Goal: Task Accomplishment & Management: Manage account settings

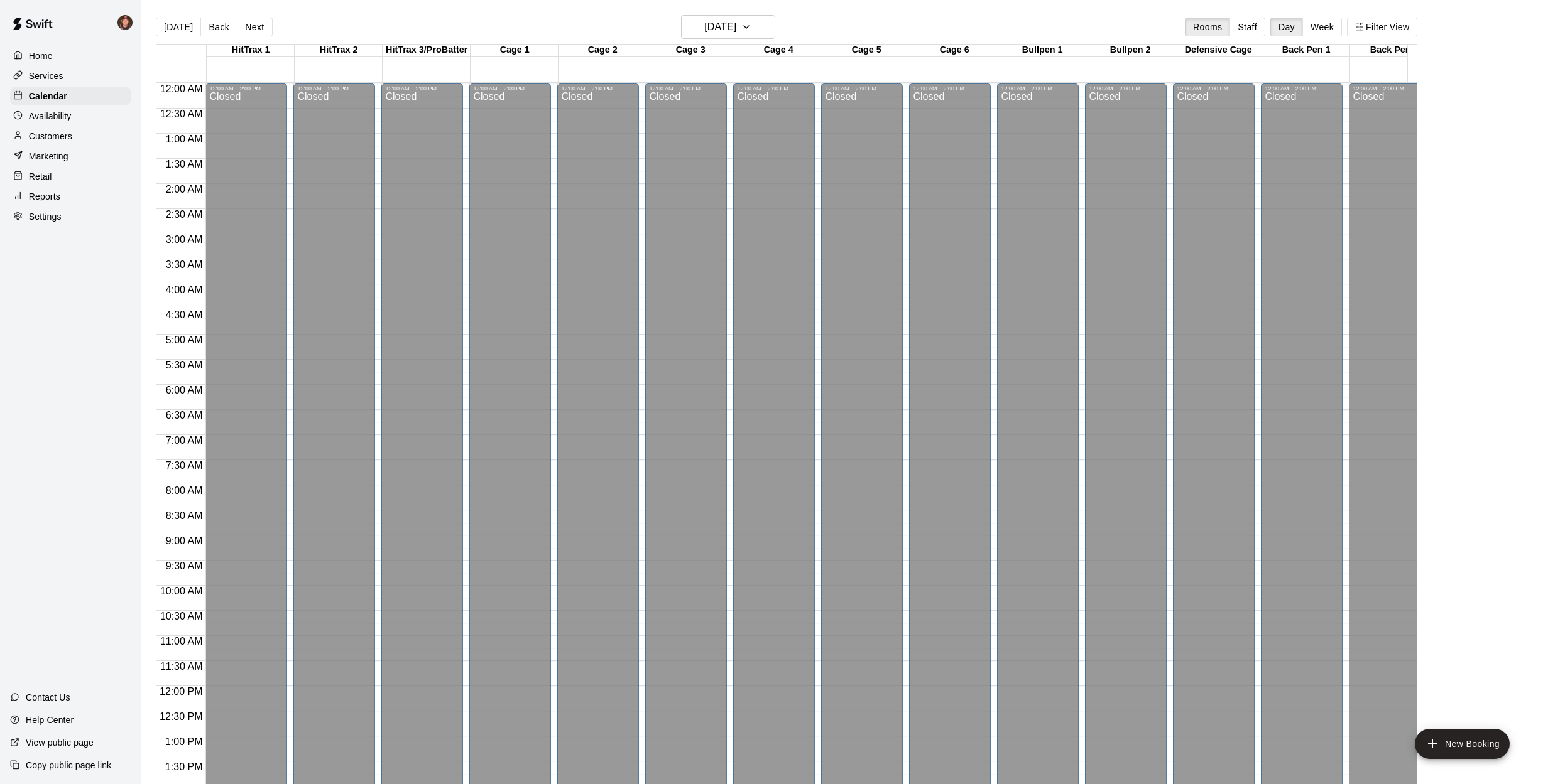
scroll to position [500, 0]
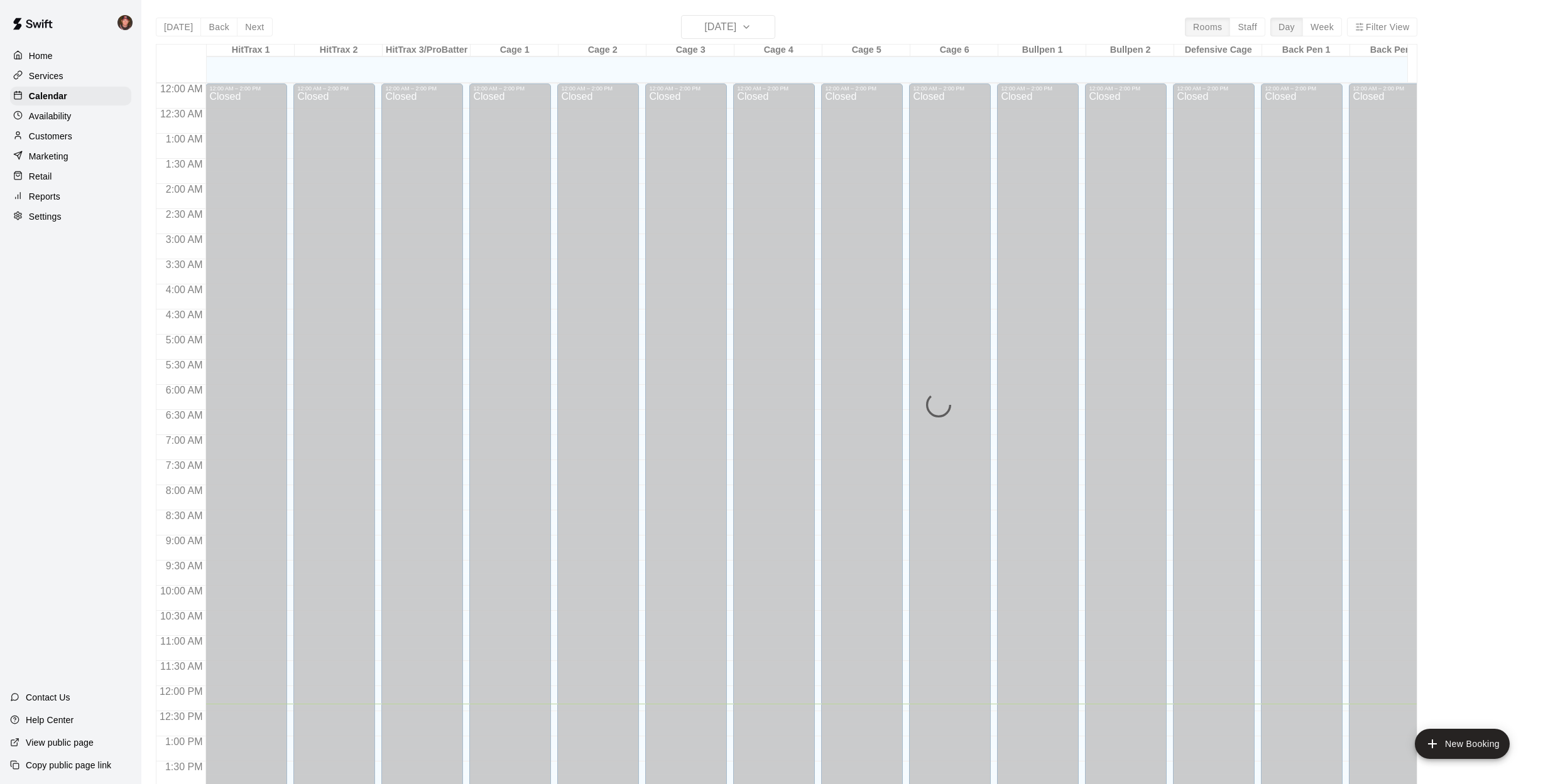
scroll to position [452, 0]
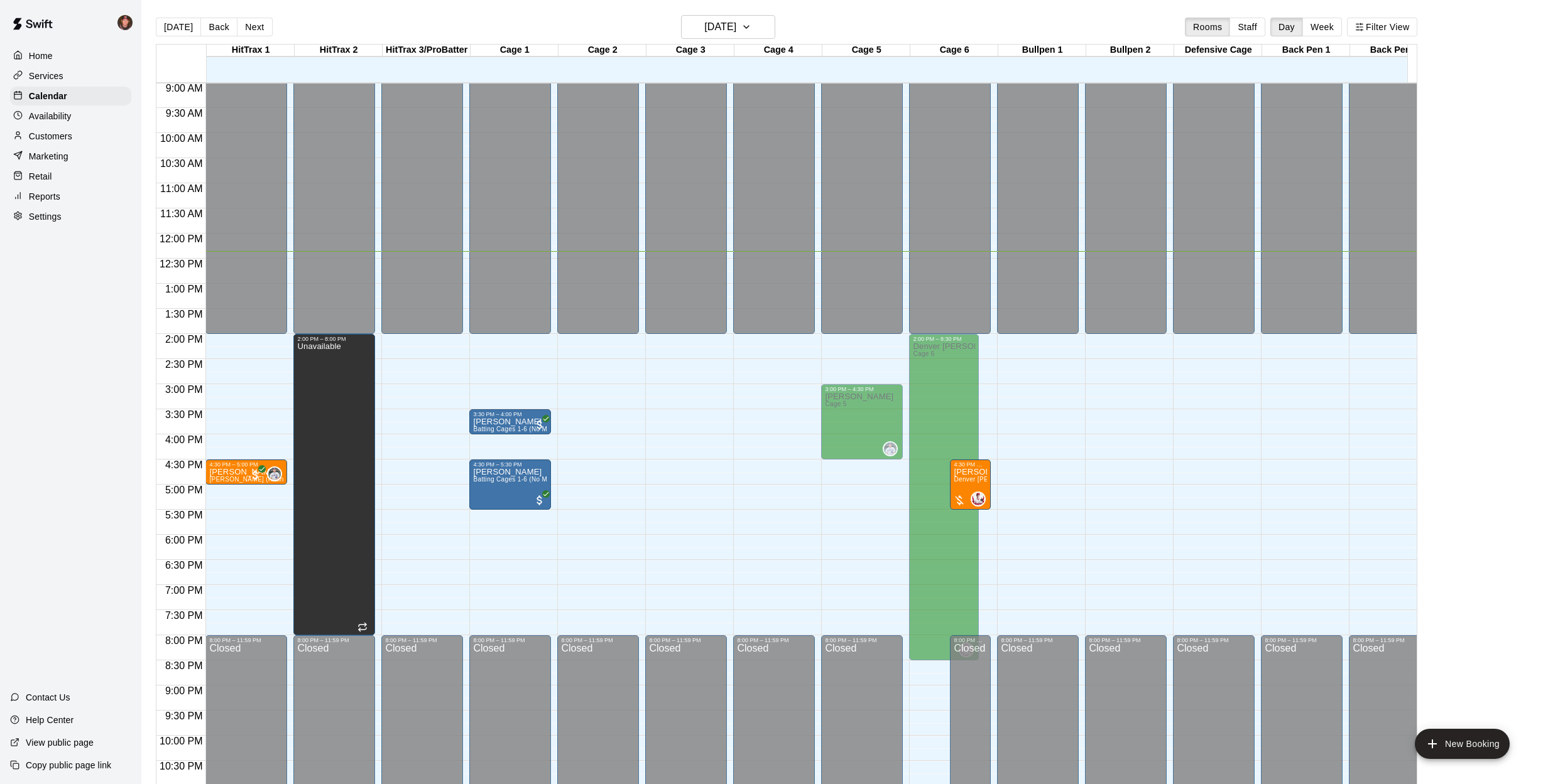
click at [141, 517] on main "[DATE] Back [DATE][DATE] Rooms Staff Day Week Filter View HitTrax 1 14 Tue HitT…" at bounding box center [842, 402] width 1402 height 805
click at [210, 28] on button "Back" at bounding box center [219, 27] width 37 height 19
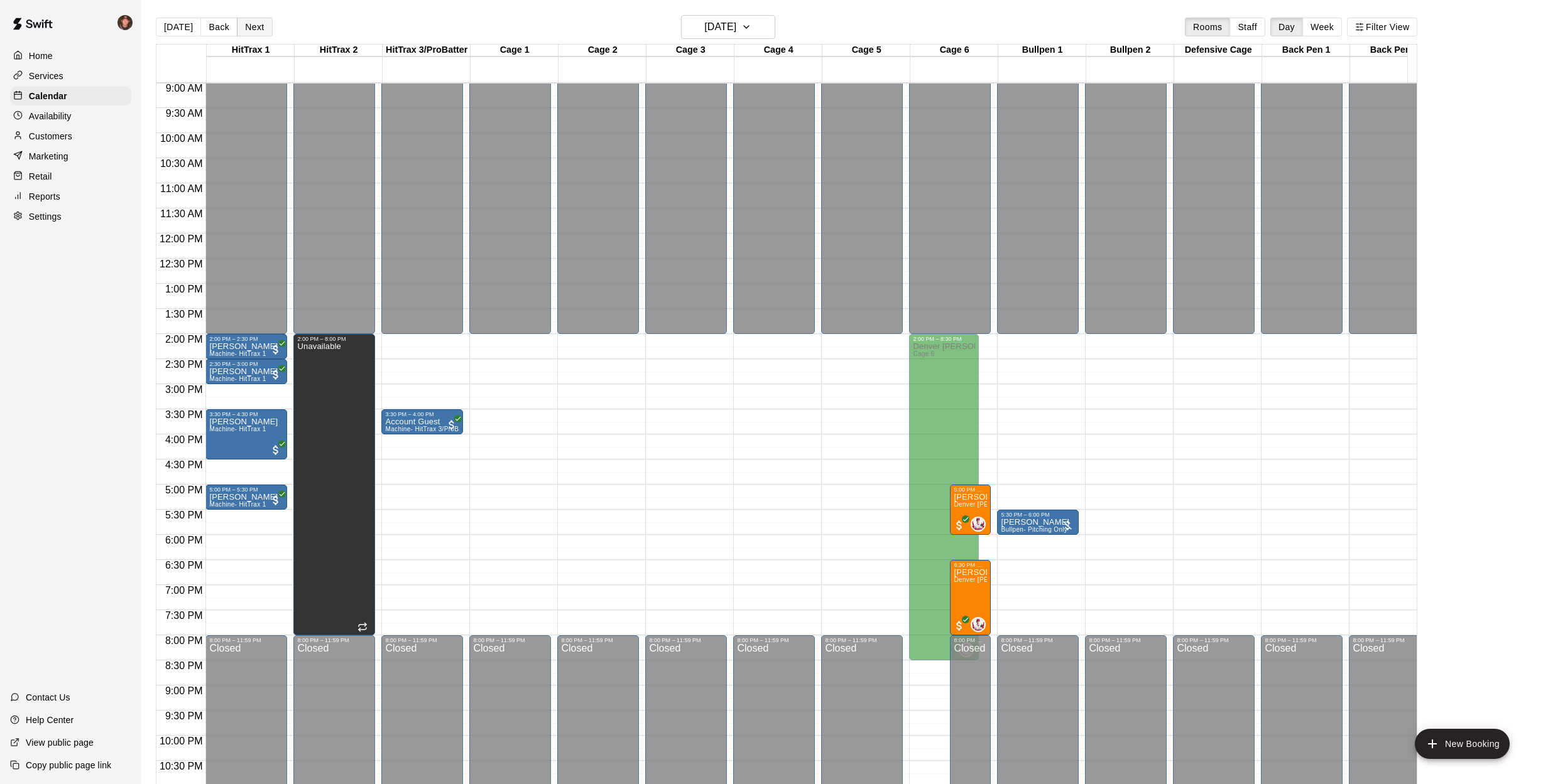
click at [253, 25] on button "Next" at bounding box center [255, 27] width 36 height 19
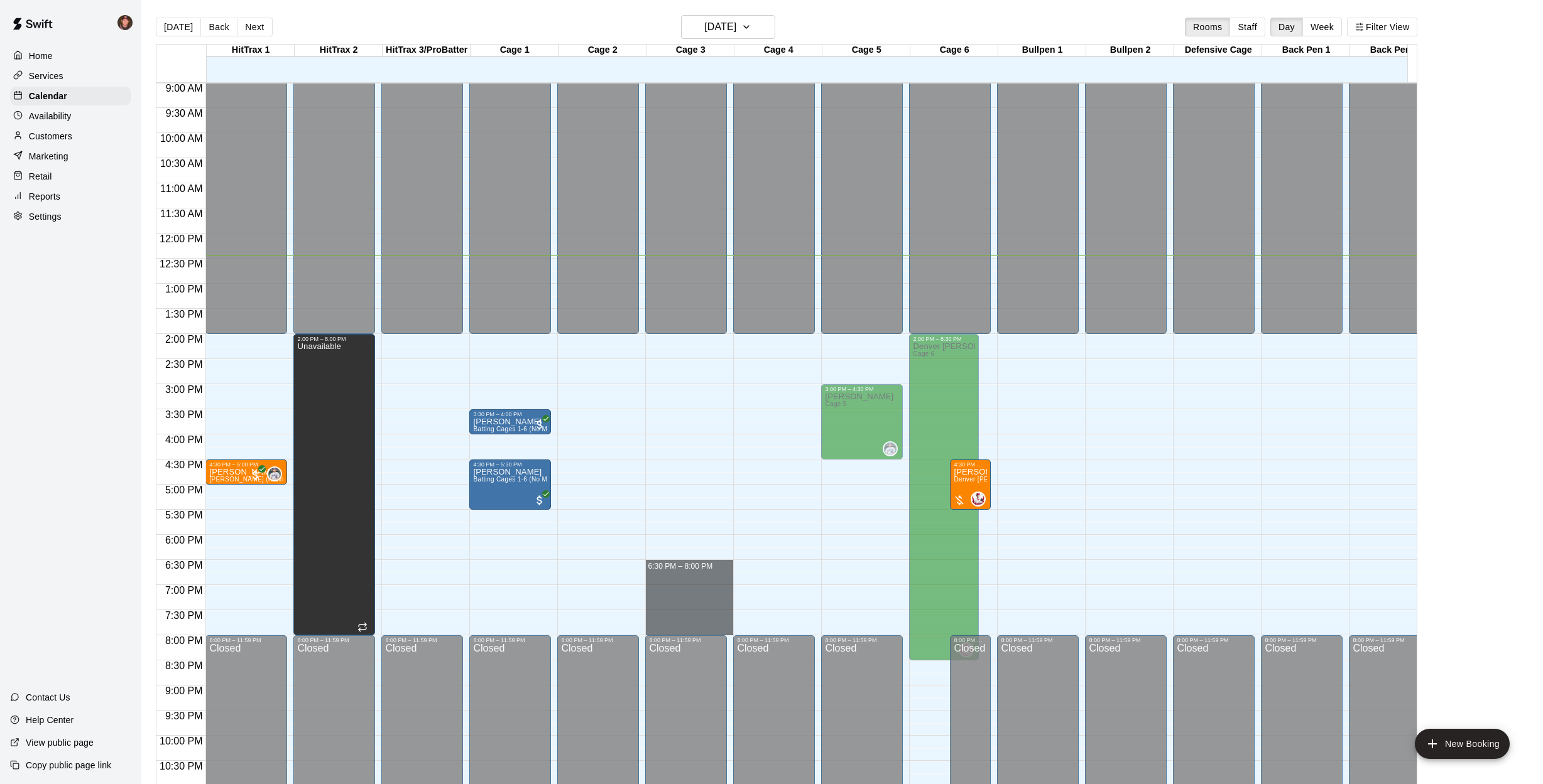
drag, startPoint x: 703, startPoint y: 567, endPoint x: 705, endPoint y: 628, distance: 61.0
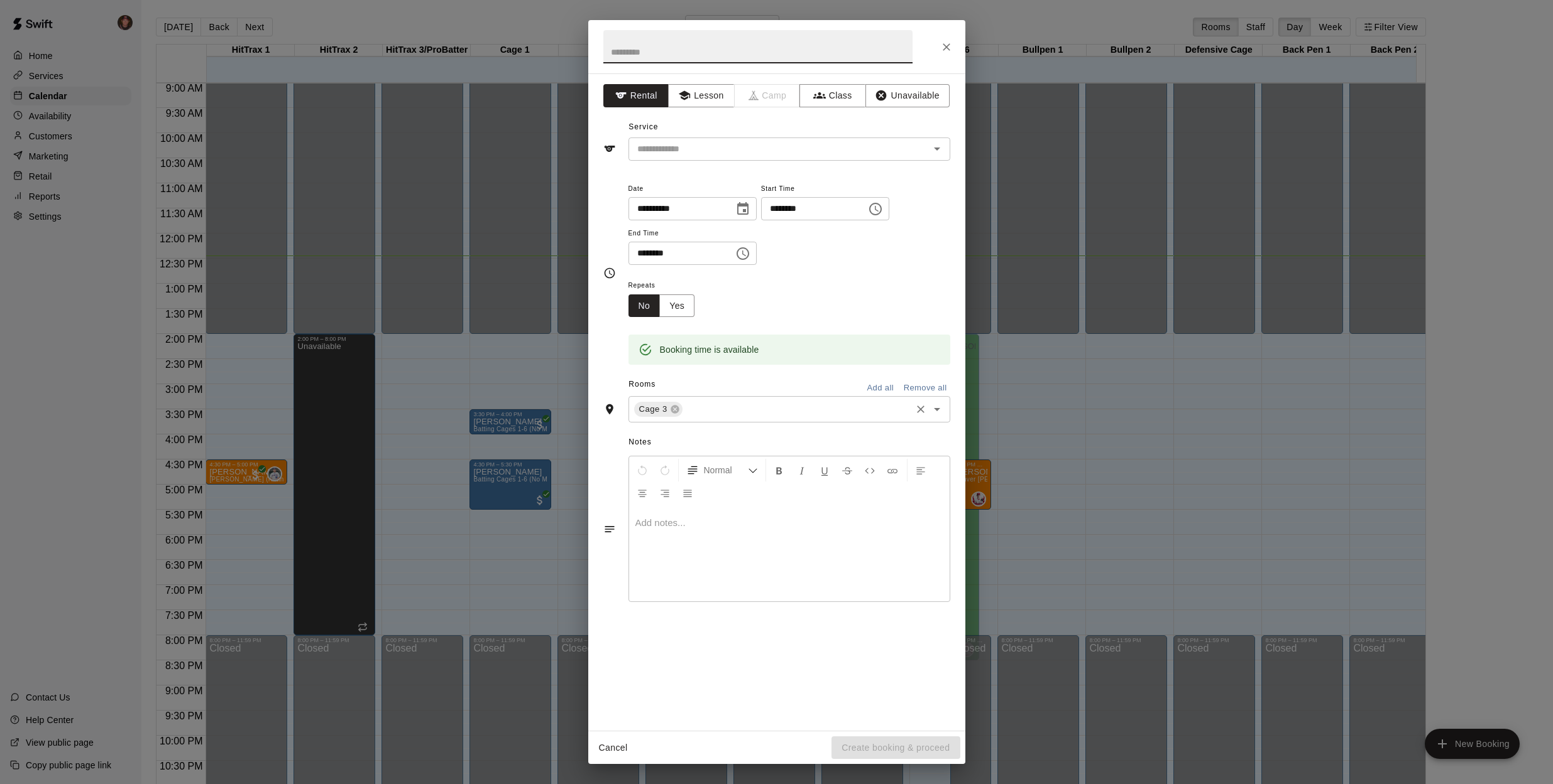
click at [714, 404] on input "text" at bounding box center [797, 409] width 225 height 16
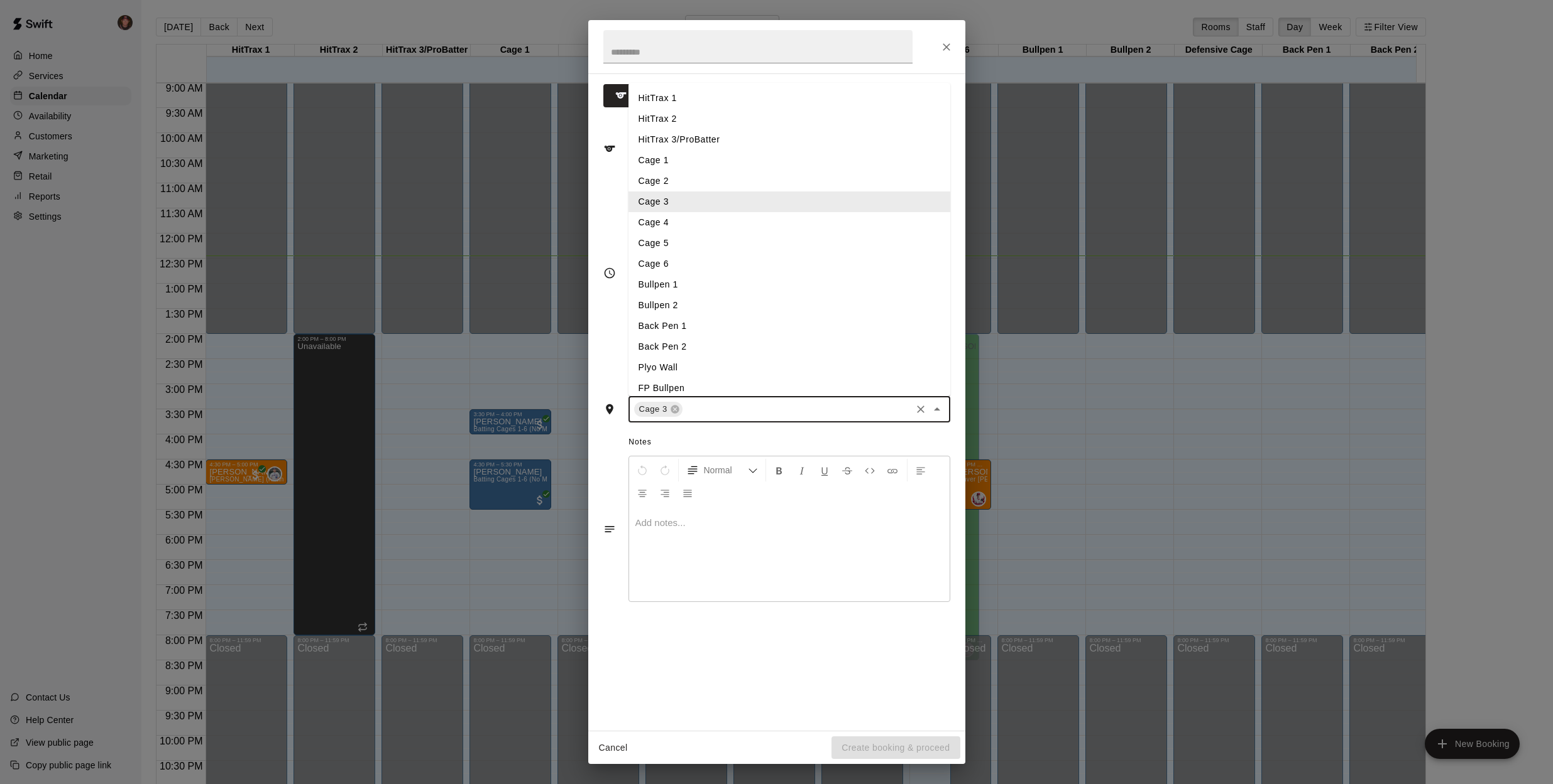
type input "*"
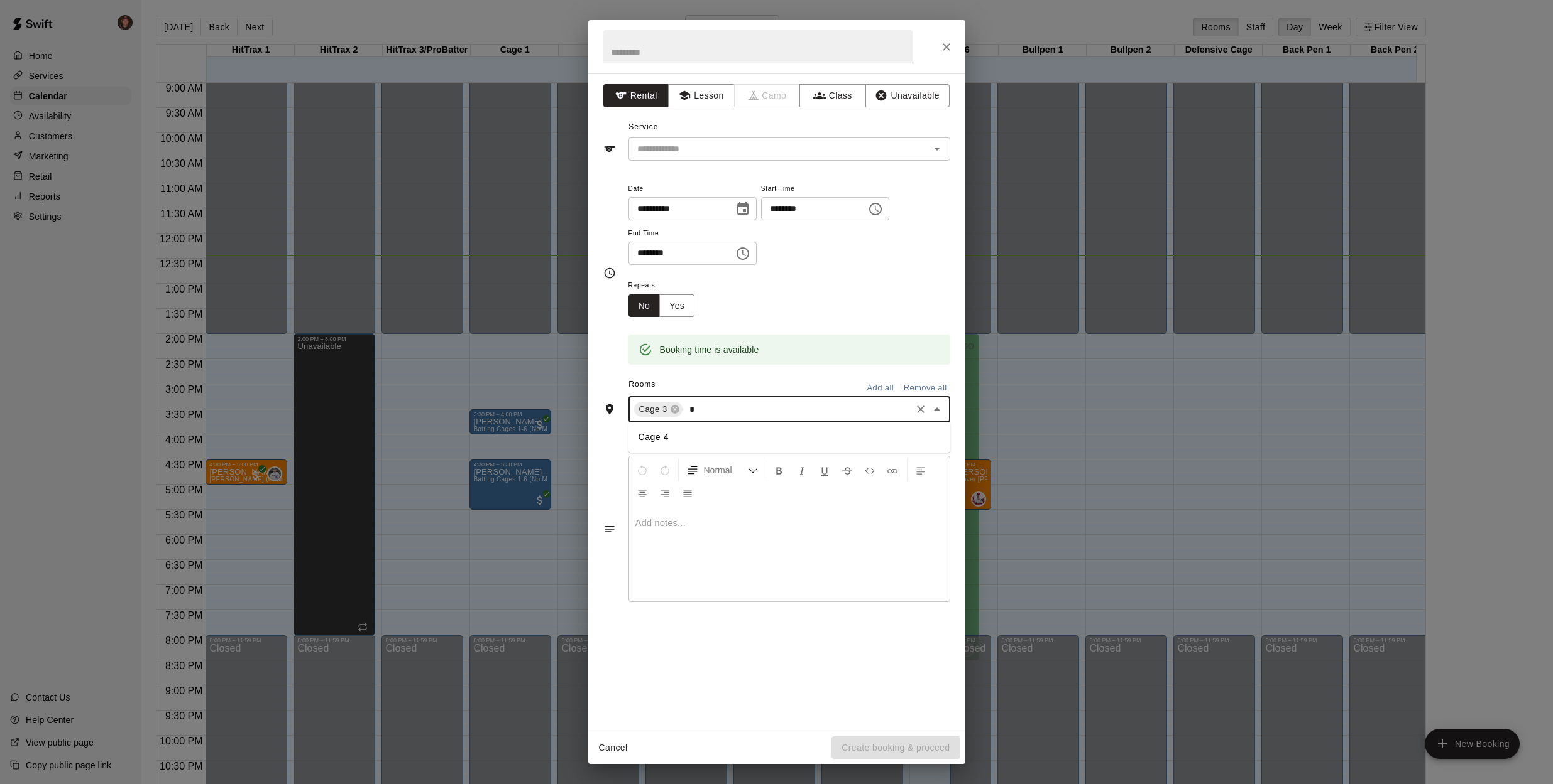
click at [661, 434] on li "Cage 4" at bounding box center [788, 437] width 321 height 21
type input "*"
click at [663, 437] on li "Cage 5" at bounding box center [788, 437] width 321 height 21
type input "*"
click at [663, 456] on li "Bullpen 1" at bounding box center [788, 458] width 321 height 21
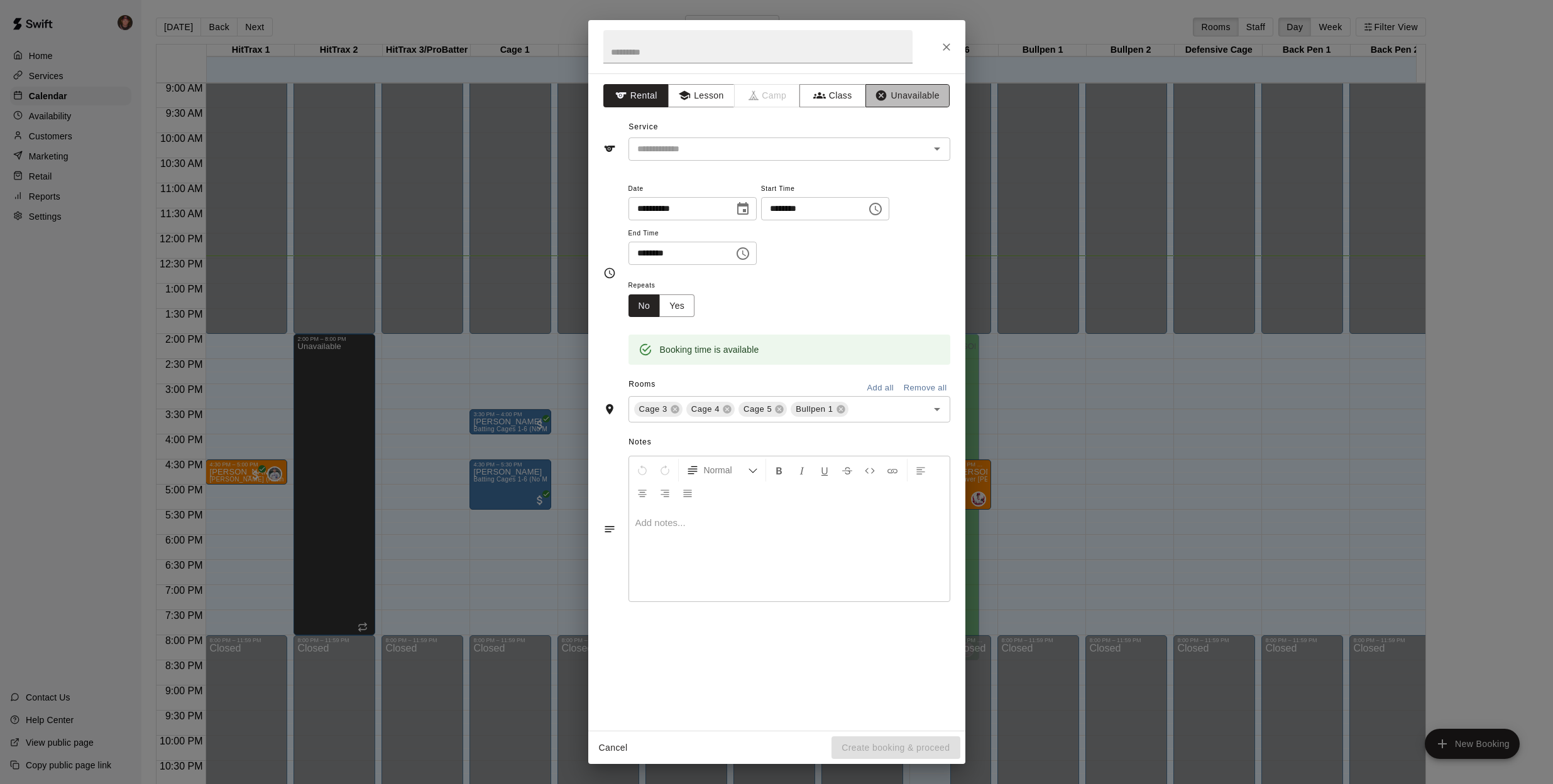
click at [908, 98] on button "Unavailable" at bounding box center [907, 96] width 84 height 23
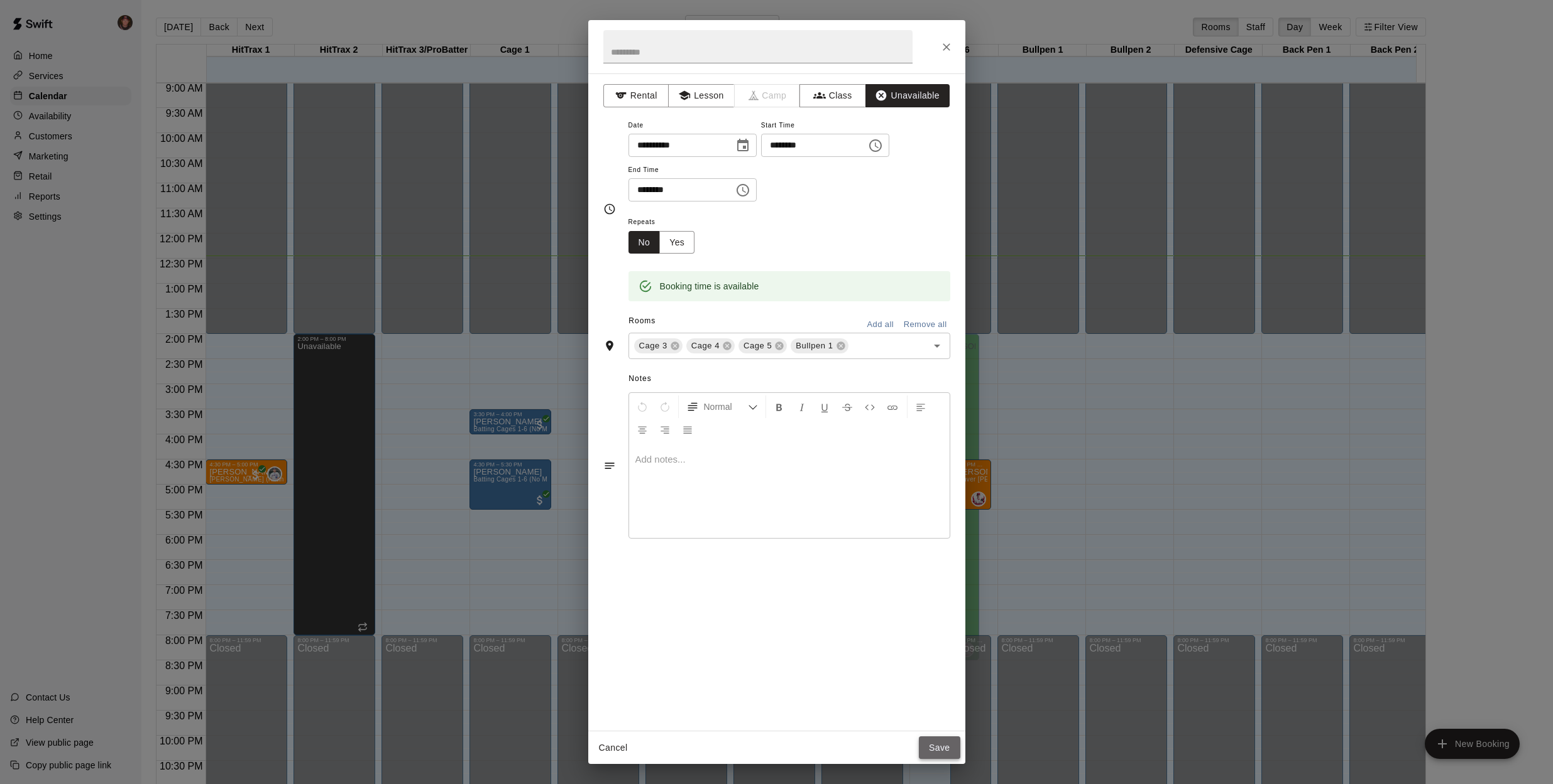
click at [943, 746] on button "Save" at bounding box center [939, 747] width 41 height 23
